Goal: Transaction & Acquisition: Purchase product/service

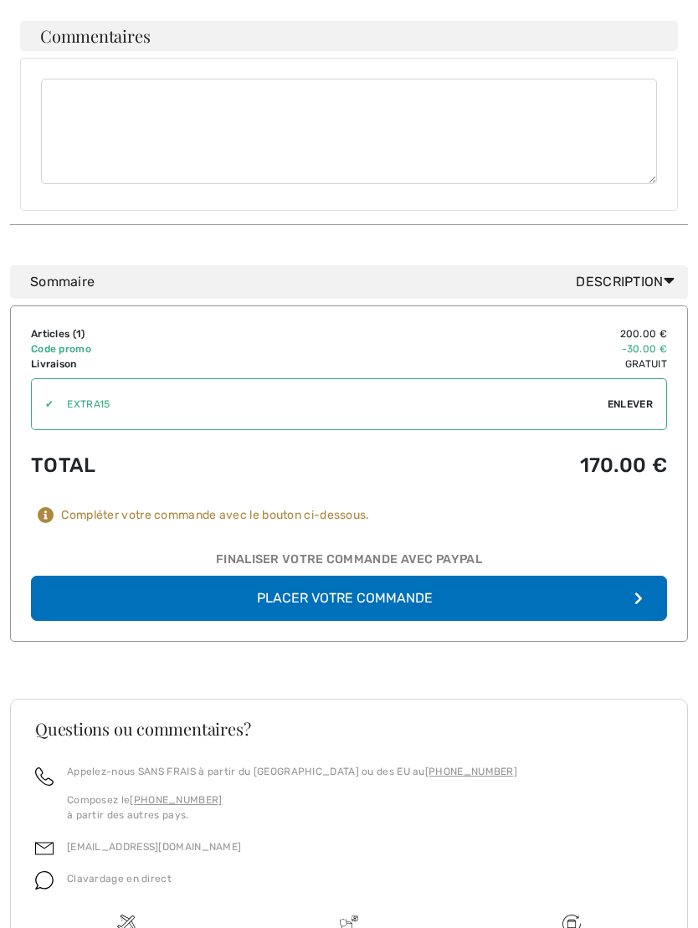
scroll to position [1115, 0]
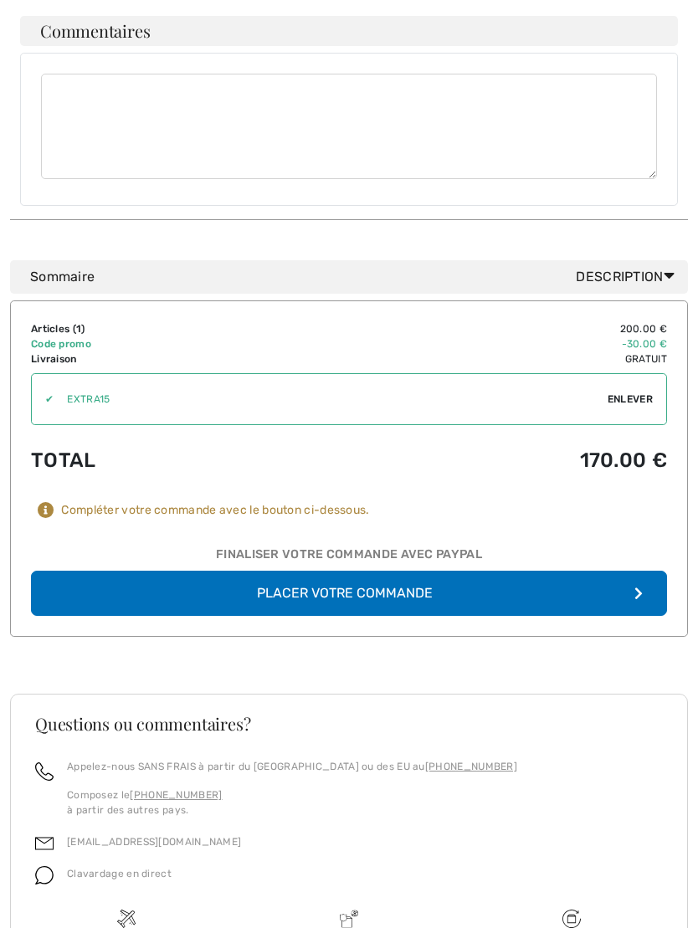
click at [365, 596] on button "Placer votre commande" at bounding box center [349, 594] width 636 height 45
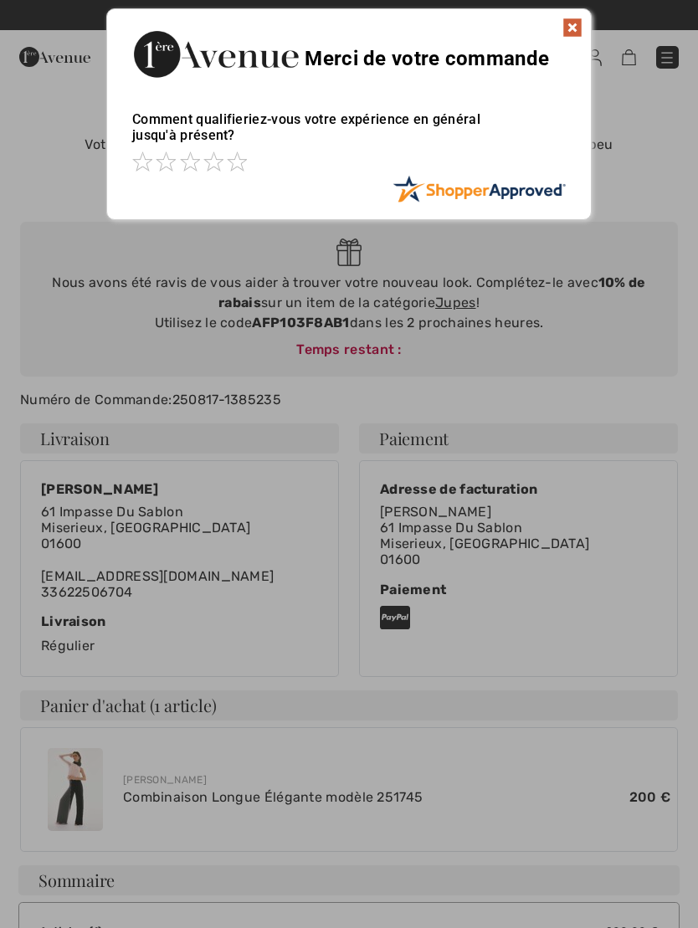
click at [563, 32] on img at bounding box center [573, 28] width 20 height 20
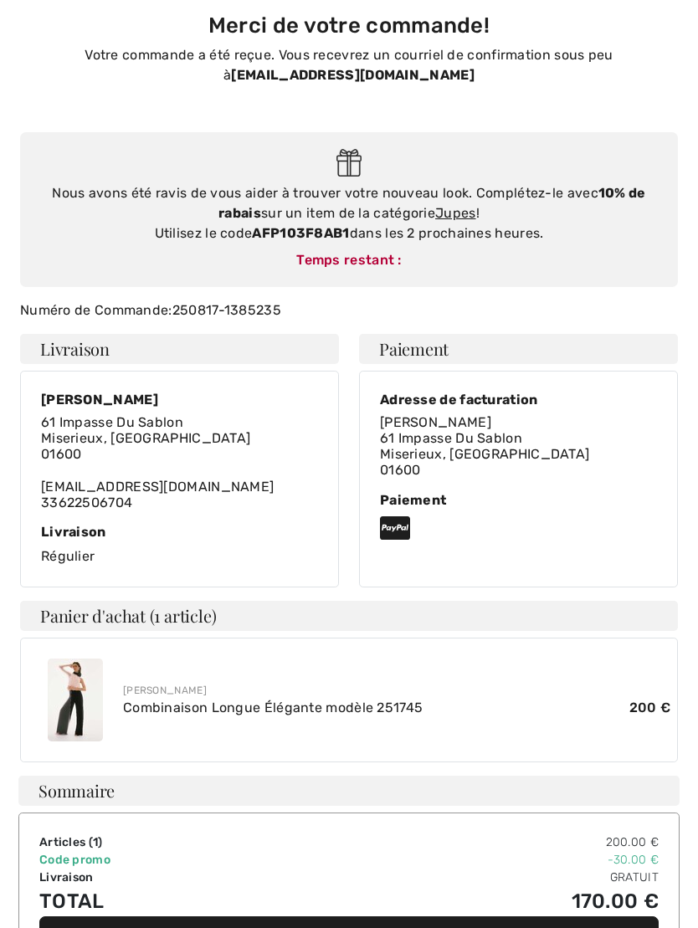
scroll to position [90, 0]
click at [94, 693] on img at bounding box center [75, 700] width 55 height 83
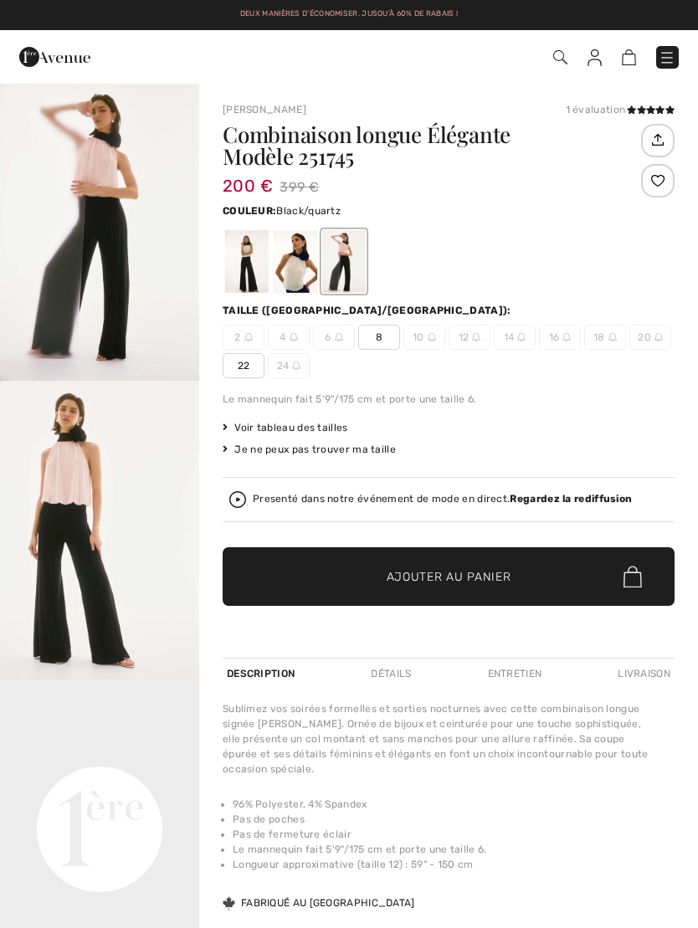
checkbox input "true"
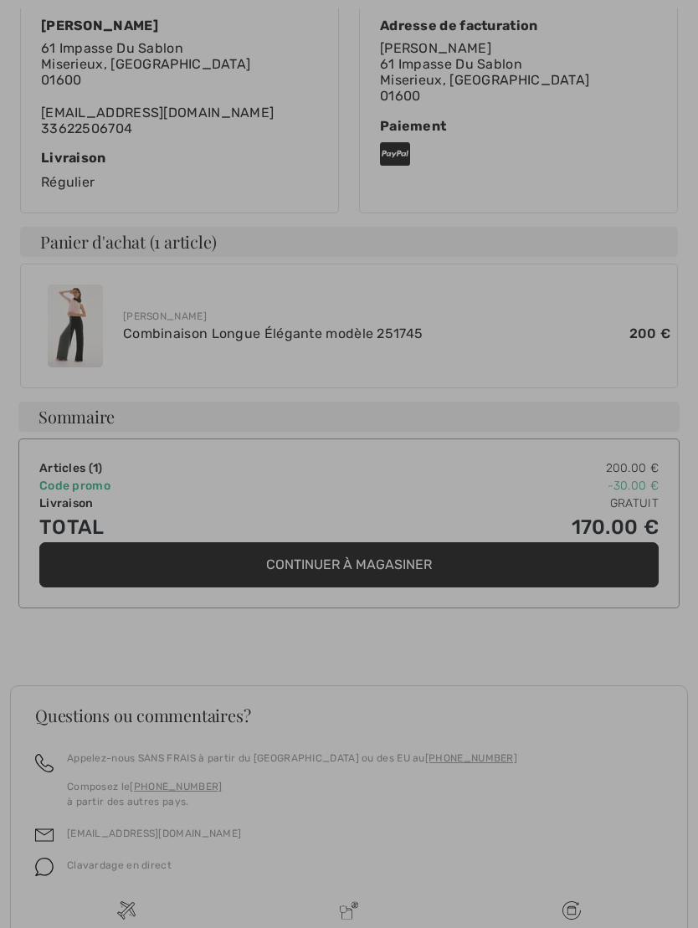
scroll to position [475, 0]
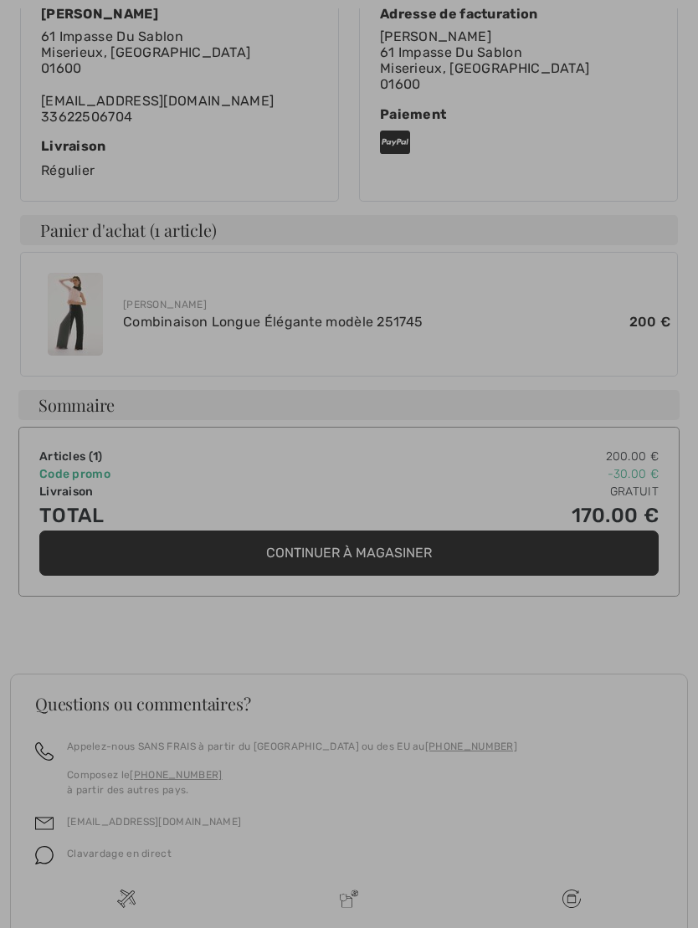
click at [87, 312] on div at bounding box center [349, 464] width 698 height 928
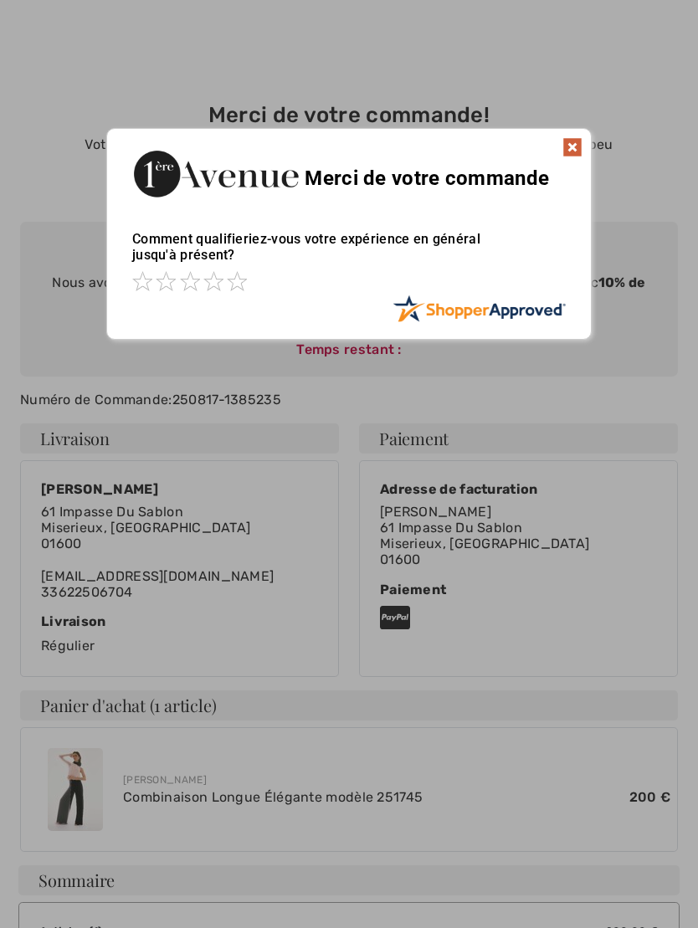
scroll to position [2, 0]
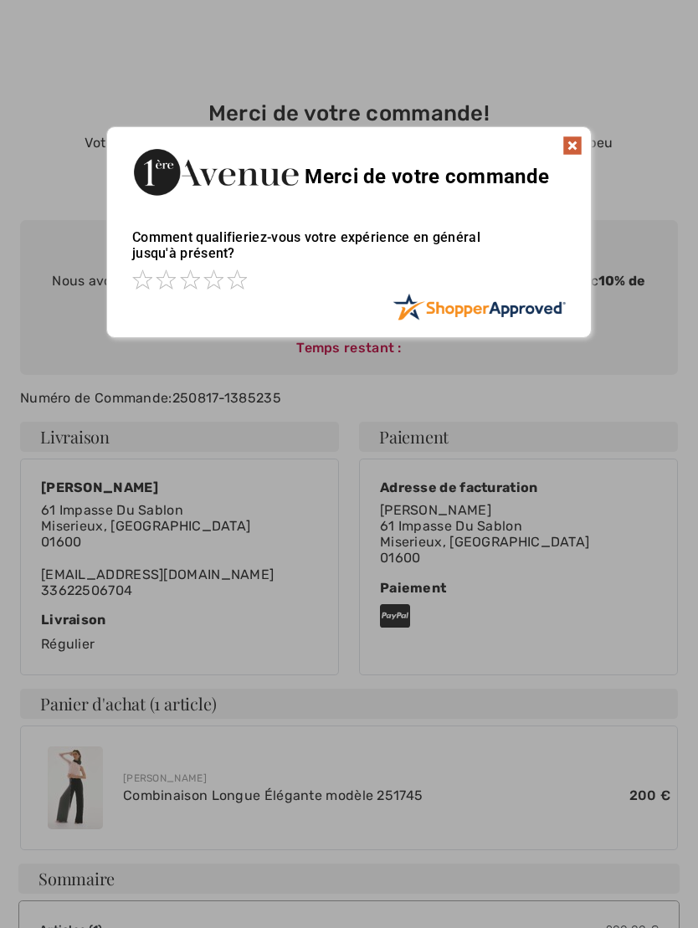
click at [573, 148] on img at bounding box center [573, 146] width 20 height 20
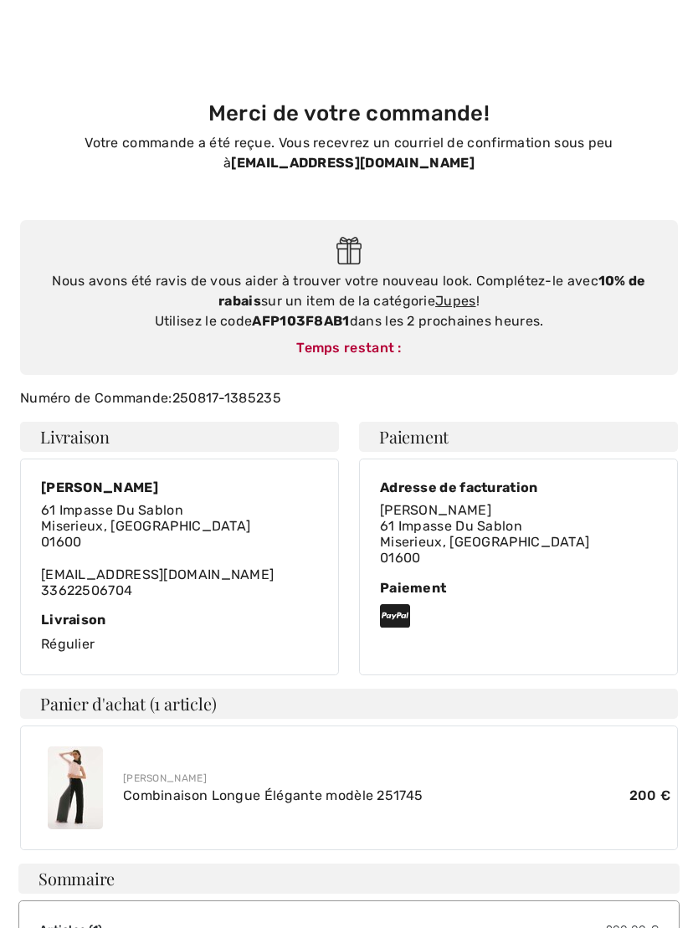
click at [94, 789] on img at bounding box center [75, 788] width 55 height 83
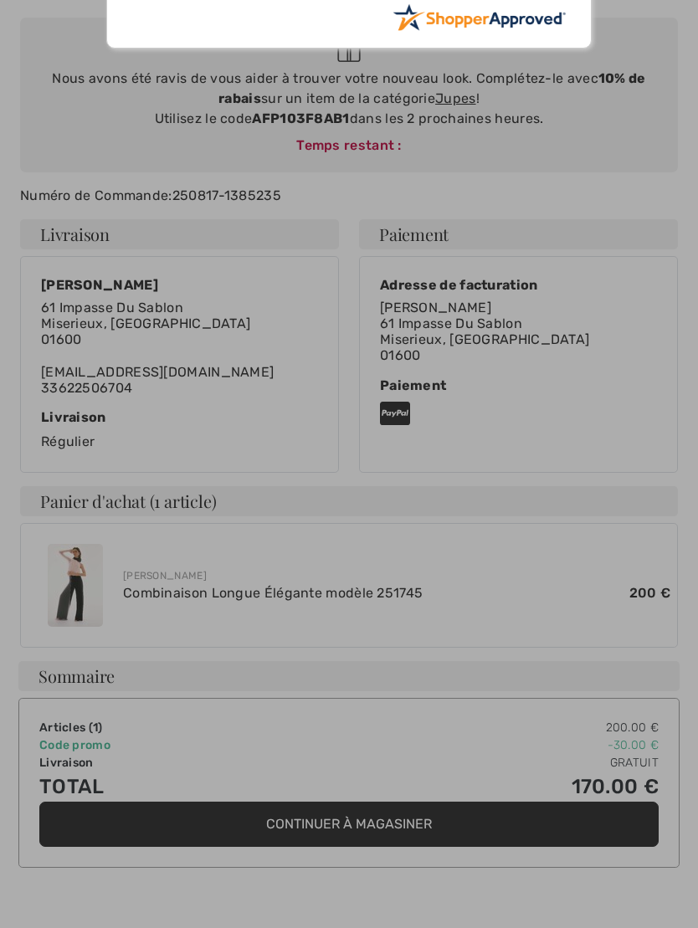
scroll to position [204, 0]
click at [663, 136] on div at bounding box center [349, 464] width 698 height 928
